Goal: Information Seeking & Learning: Learn about a topic

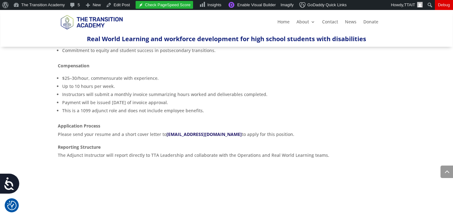
scroll to position [443, 0]
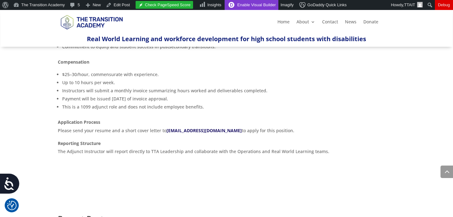
click at [255, 6] on link "Enable Visual Builder" at bounding box center [251, 5] width 54 height 10
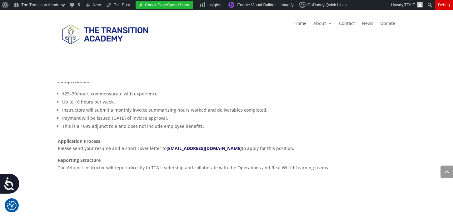
scroll to position [480, 0]
click at [236, 137] on p "Application Process Please send your resume and a short cover letter to careers…" at bounding box center [226, 146] width 337 height 19
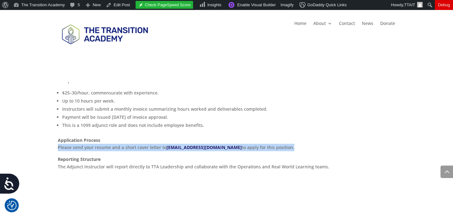
click at [236, 137] on p "Application Process Please send your resume and a short cover letter to careers…" at bounding box center [226, 146] width 337 height 19
click at [116, 3] on link "Edit Post" at bounding box center [117, 5] width 29 height 10
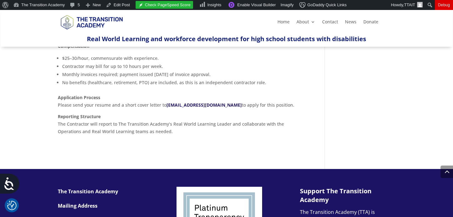
scroll to position [454, 0]
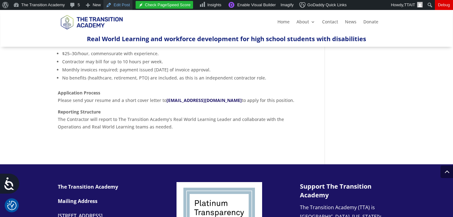
click at [123, 7] on link "Edit Post" at bounding box center [117, 5] width 29 height 10
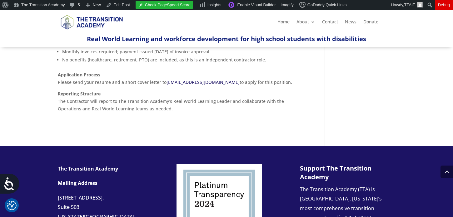
scroll to position [469, 0]
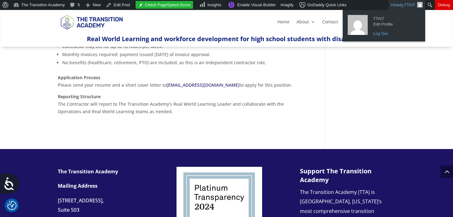
click at [376, 32] on link "Log Out" at bounding box center [395, 34] width 50 height 8
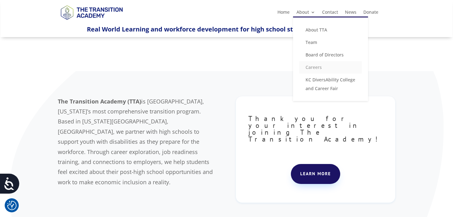
click at [314, 69] on link "Careers" at bounding box center [330, 67] width 62 height 12
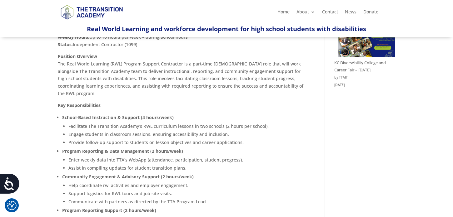
scroll to position [9, 0]
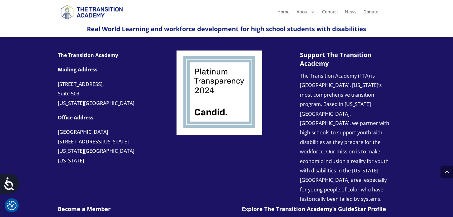
scroll to position [650, 0]
